Goal: Task Accomplishment & Management: Use online tool/utility

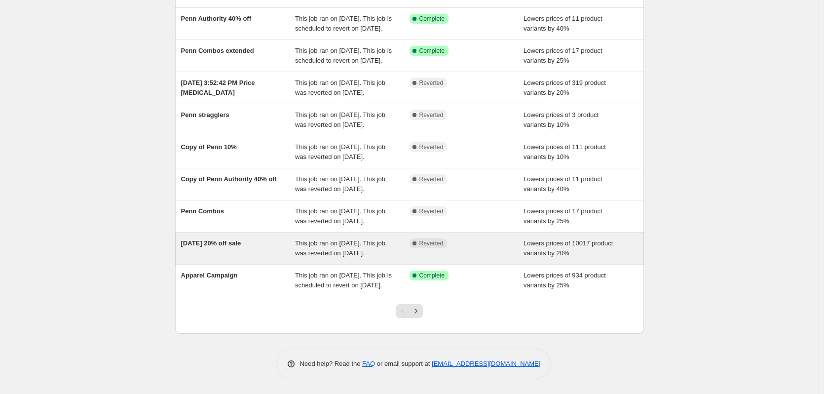
scroll to position [197, 0]
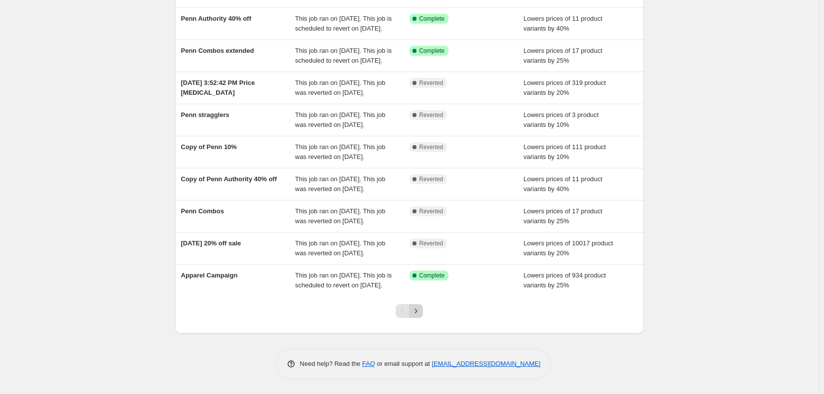
click at [418, 316] on icon "Next" at bounding box center [416, 311] width 10 height 10
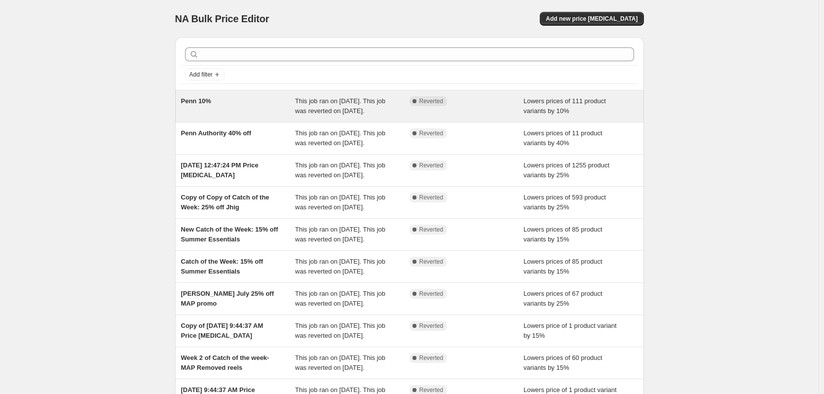
click at [257, 116] on div "Penn 10%" at bounding box center [238, 106] width 114 height 20
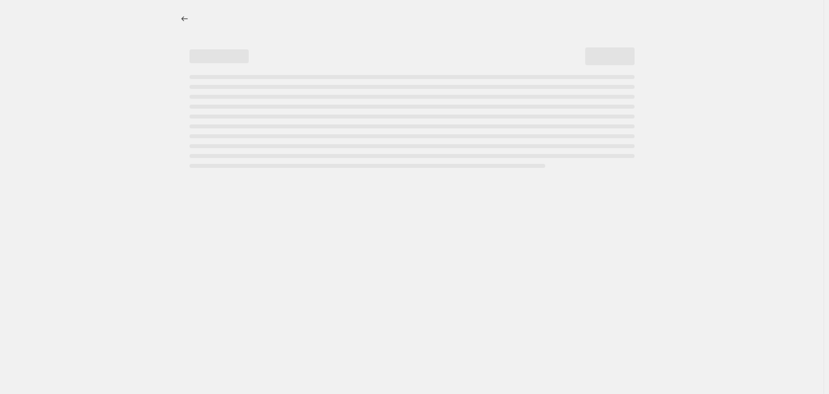
select select "percentage"
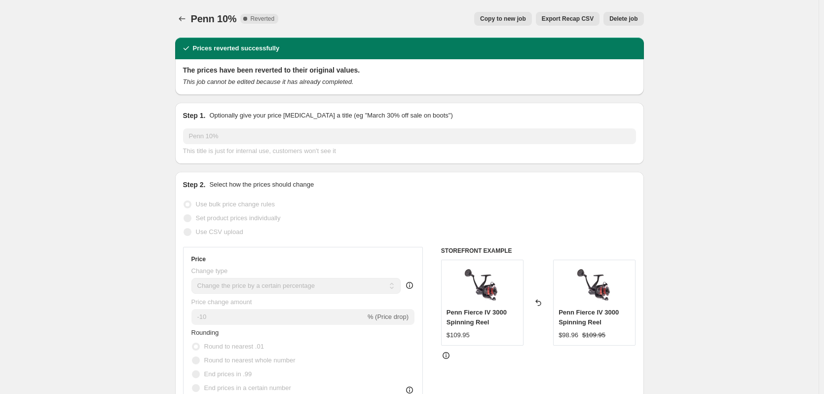
click at [505, 14] on button "Copy to new job" at bounding box center [503, 19] width 58 height 14
select select "percentage"
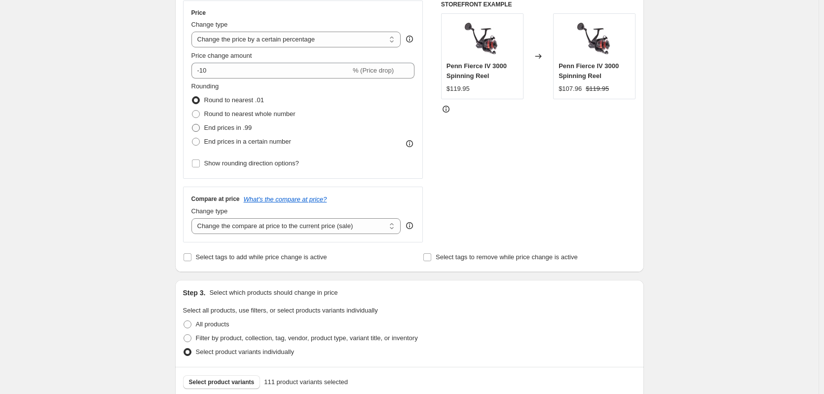
scroll to position [148, 0]
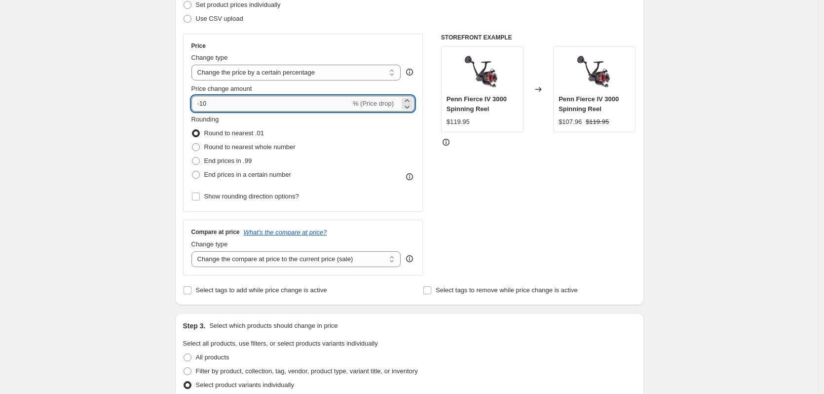
click at [220, 99] on input "-10" at bounding box center [270, 104] width 159 height 16
type input "-1"
type input "-10"
click at [137, 125] on div "Create new price [MEDICAL_DATA]. This page is ready Create new price [MEDICAL_D…" at bounding box center [409, 360] width 819 height 1017
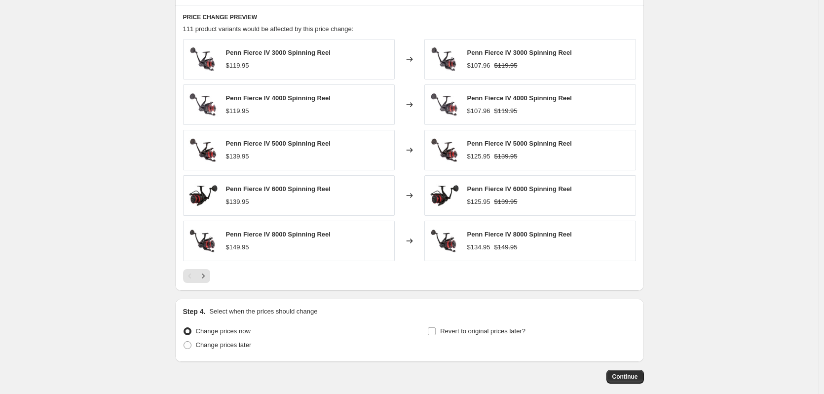
scroll to position [623, 0]
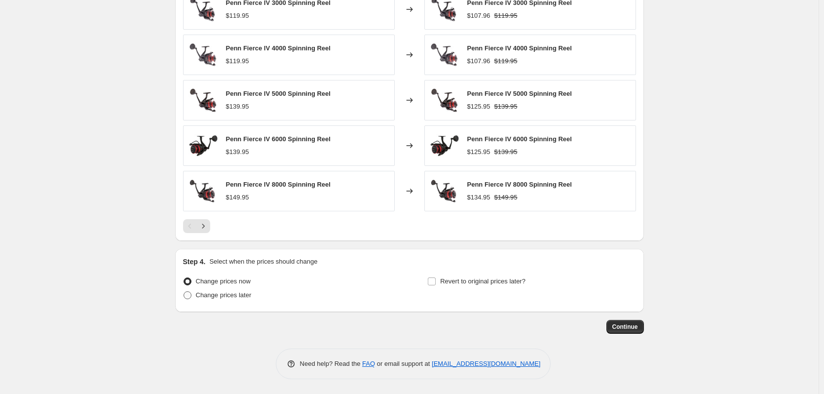
click at [191, 298] on span at bounding box center [188, 295] width 8 height 8
click at [184, 292] on input "Change prices later" at bounding box center [184, 291] width 0 height 0
radio input "true"
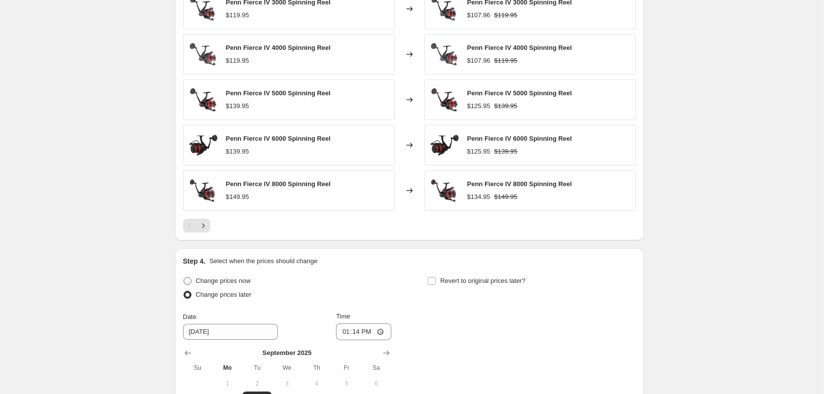
click at [189, 280] on span at bounding box center [188, 281] width 8 height 8
click at [184, 277] on input "Change prices now" at bounding box center [184, 277] width 0 height 0
radio input "true"
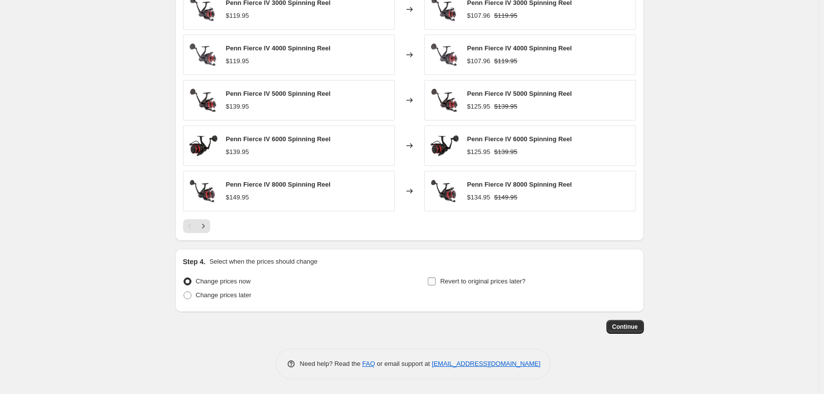
click at [430, 282] on input "Revert to original prices later?" at bounding box center [432, 281] width 8 height 8
checkbox input "true"
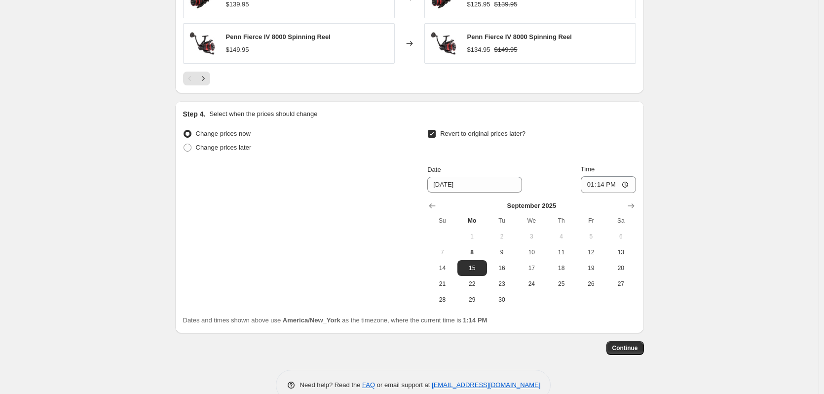
scroll to position [771, 0]
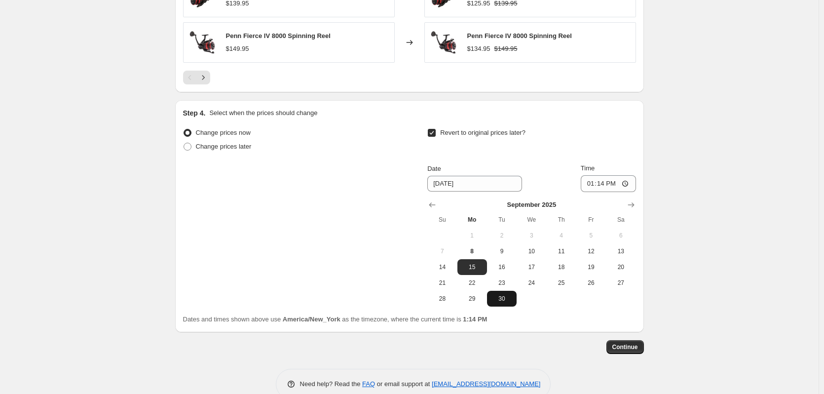
click at [510, 301] on span "30" at bounding box center [502, 299] width 22 height 8
type input "[DATE]"
click at [592, 186] on input "13:14" at bounding box center [608, 183] width 55 height 17
click at [603, 186] on input "23:14" at bounding box center [608, 183] width 55 height 17
type input "23:59"
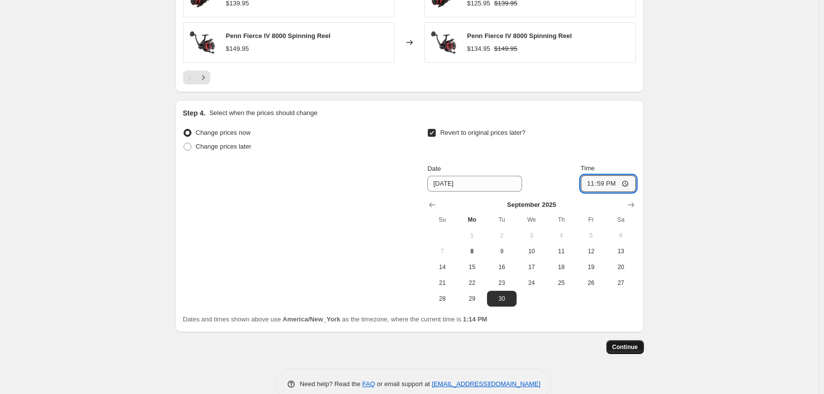
click at [630, 351] on span "Continue" at bounding box center [625, 347] width 26 height 8
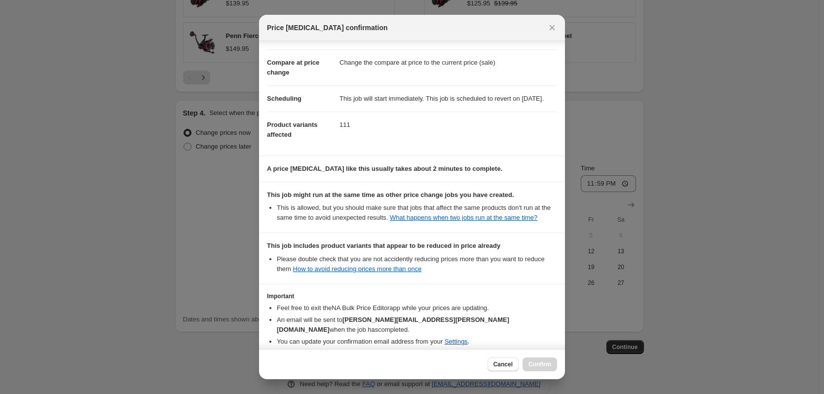
scroll to position [92, 0]
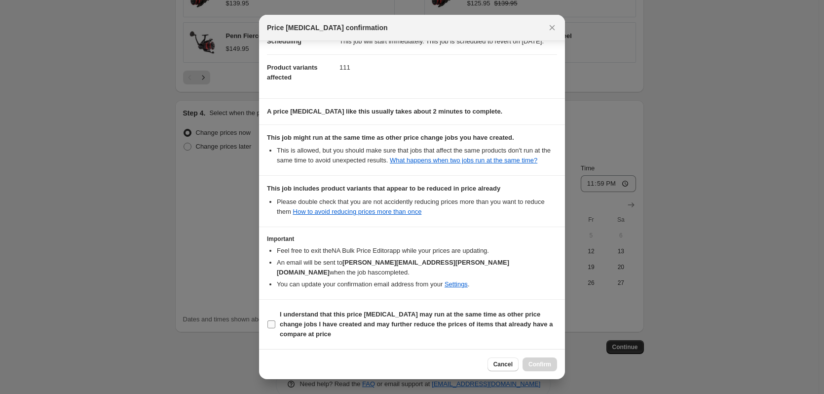
drag, startPoint x: 268, startPoint y: 323, endPoint x: 386, endPoint y: 349, distance: 120.8
click at [269, 323] on input "I understand that this price [MEDICAL_DATA] may run at the same time as other p…" at bounding box center [271, 324] width 8 height 8
checkbox input "true"
click at [542, 368] on span "Confirm" at bounding box center [540, 364] width 23 height 8
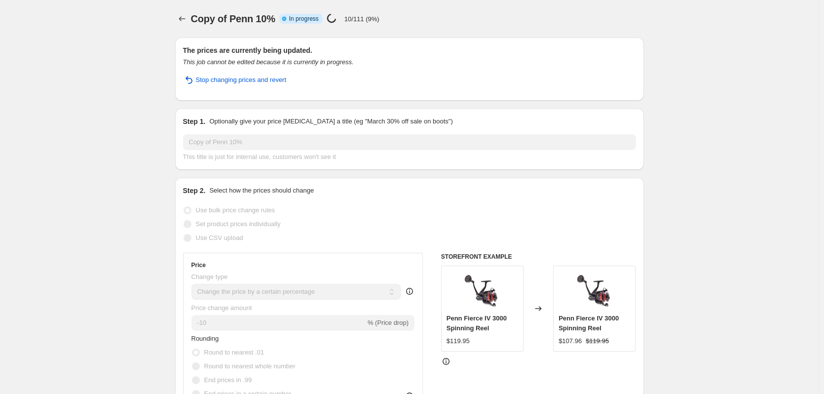
select select "percentage"
